Goal: Task Accomplishment & Management: Complete application form

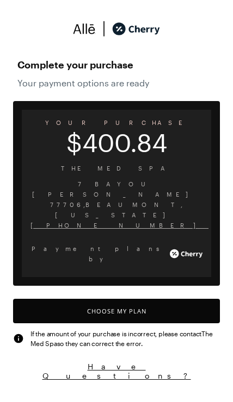
click at [170, 299] on button "Choose My Plan" at bounding box center [116, 311] width 207 height 24
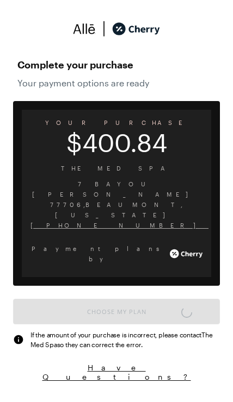
scroll to position [4, 0]
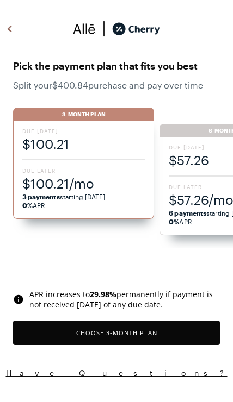
scroll to position [910, 0]
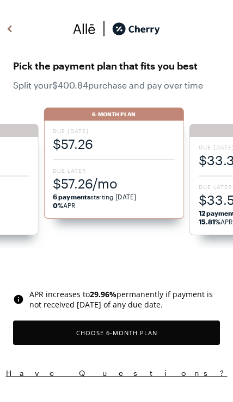
click at [119, 177] on span "$57.26/mo" at bounding box center [114, 183] width 122 height 18
click at [164, 330] on button "Choose 6 -Month Plan" at bounding box center [116, 333] width 207 height 24
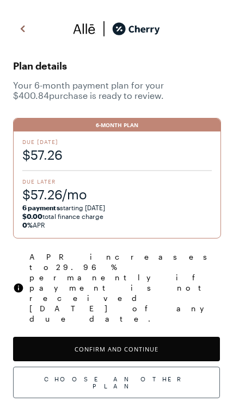
click at [178, 337] on button "Confirm and Continue" at bounding box center [116, 349] width 207 height 24
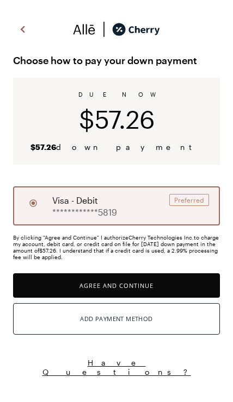
click at [163, 287] on button "Agree and Continue" at bounding box center [116, 285] width 207 height 24
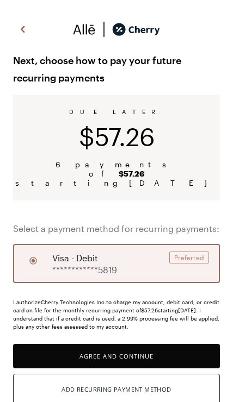
click at [142, 259] on div "**********" at bounding box center [116, 263] width 207 height 39
click at [127, 347] on button "Agree and Continue" at bounding box center [116, 356] width 207 height 24
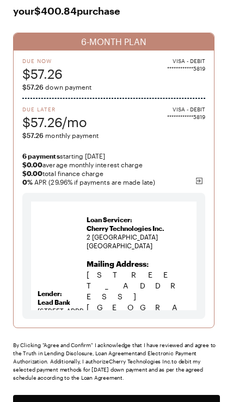
scroll to position [69, 0]
